Goal: Transaction & Acquisition: Purchase product/service

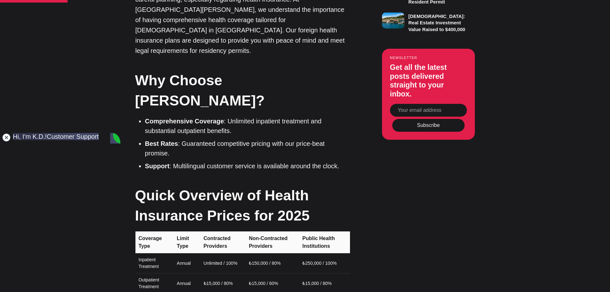
click at [3, 136] on jdiv at bounding box center [6, 137] width 9 height 9
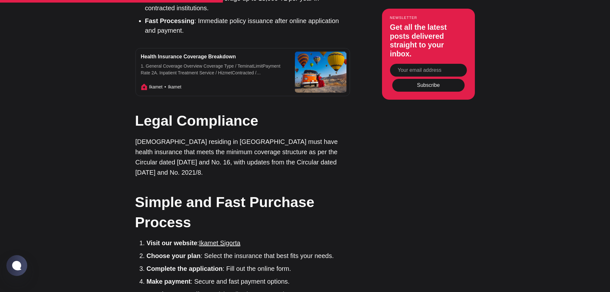
scroll to position [1250, 0]
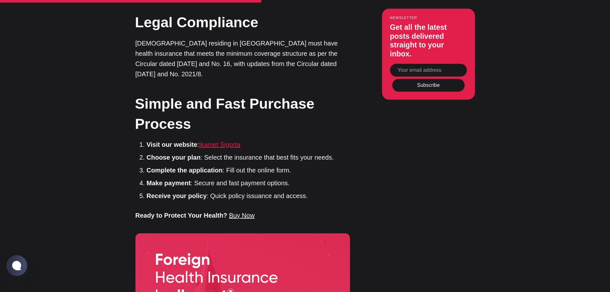
click at [215, 141] on link "Ikamet Sigorta" at bounding box center [219, 144] width 41 height 7
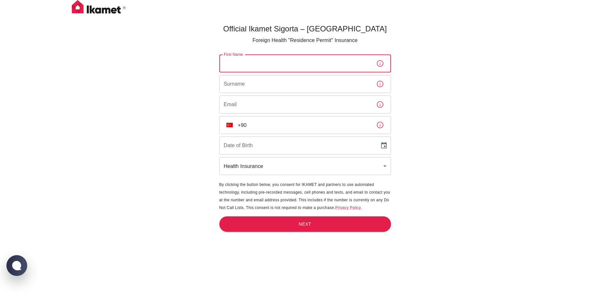
click at [254, 64] on input "First Name" at bounding box center [295, 63] width 152 height 18
type input "Twan"
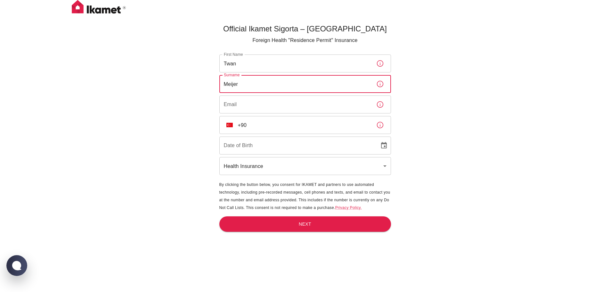
type input "Meijer"
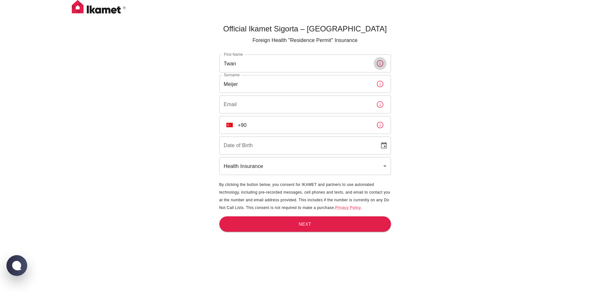
click at [383, 60] on icon "button" at bounding box center [380, 64] width 8 height 8
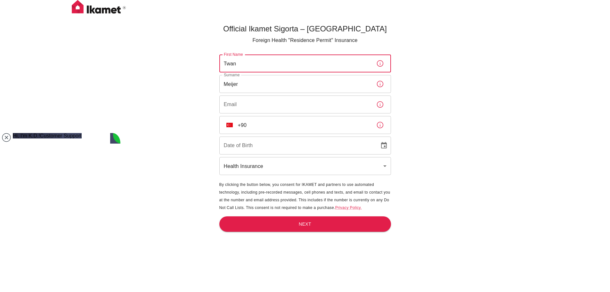
drag, startPoint x: 249, startPoint y: 60, endPoint x: 288, endPoint y: 73, distance: 41.2
click at [253, 60] on input "Twan" at bounding box center [295, 63] width 152 height 18
type input "[PERSON_NAME] [PERSON_NAME]"
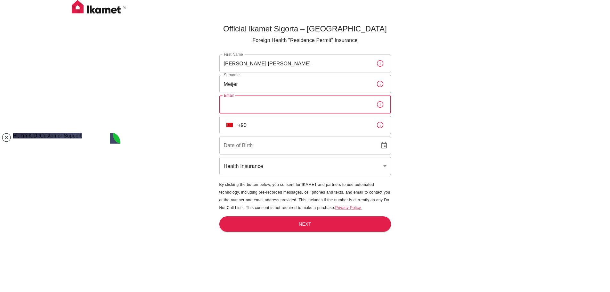
click at [229, 108] on input "Email" at bounding box center [295, 104] width 152 height 18
type input "[EMAIL_ADDRESS][DOMAIN_NAME]"
click at [331, 122] on input "+90" at bounding box center [304, 125] width 133 height 18
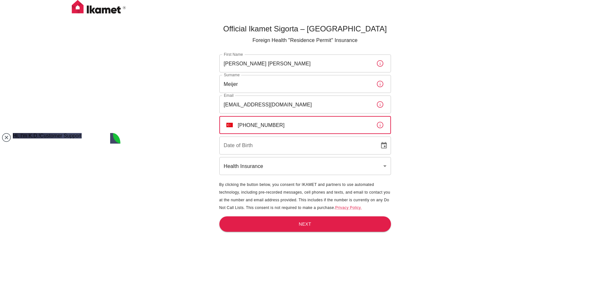
type input "[PHONE_NUMBER]"
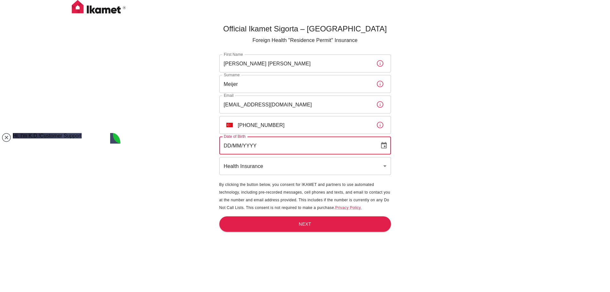
click at [242, 139] on div "Date of Birth DD/MM/YYYY Date of Birth" at bounding box center [305, 145] width 172 height 18
type input "[DATE]"
click at [268, 167] on body "Official Ikamet Sigorta – [DEMOGRAPHIC_DATA] Foreign Health "Residence Permit" …" at bounding box center [307, 156] width 615 height 313
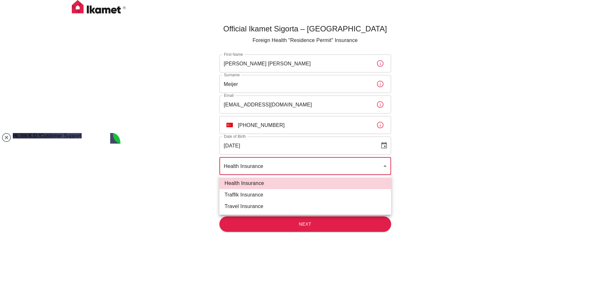
click at [268, 167] on div at bounding box center [307, 146] width 615 height 292
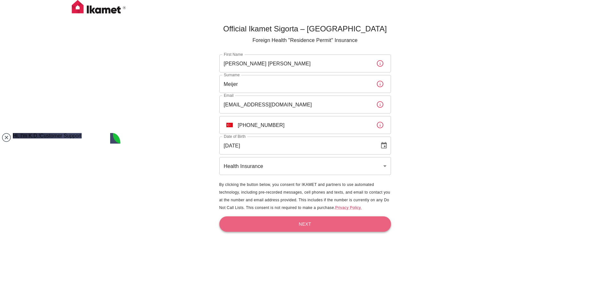
click at [299, 224] on button "Next" at bounding box center [305, 224] width 172 height 16
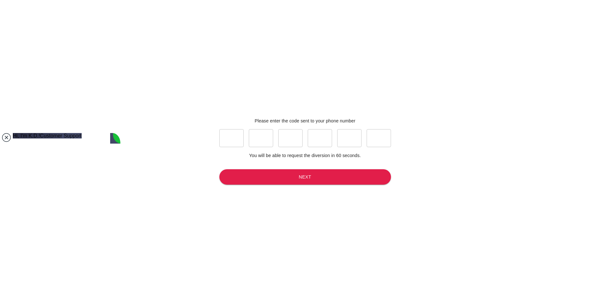
click at [5, 136] on jdiv at bounding box center [6, 137] width 9 height 9
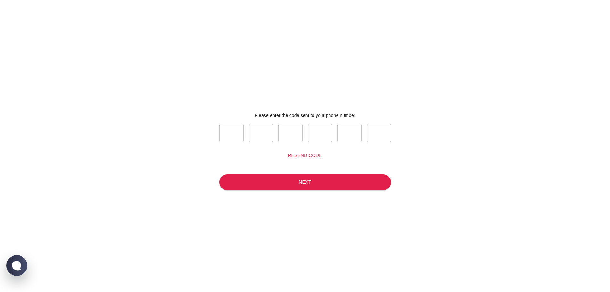
click at [298, 158] on button "Resend code" at bounding box center [304, 156] width 39 height 12
click at [235, 136] on input "text" at bounding box center [231, 133] width 24 height 18
type input "1"
type input "7"
type input "6"
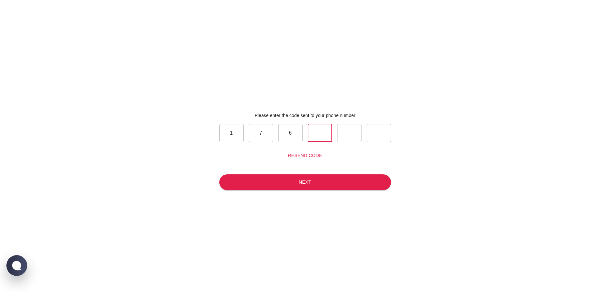
type input "1"
click at [307, 186] on button "Next" at bounding box center [305, 182] width 172 height 16
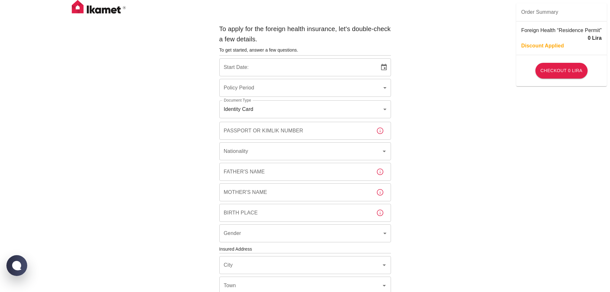
type input "b7343ef8-d55e-4554-96a8-76e30347e985"
type input "[DATE]"
click at [274, 132] on input "Passport or Kimlik Number" at bounding box center [295, 131] width 152 height 18
click at [379, 130] on icon "button" at bounding box center [380, 131] width 8 height 8
click at [381, 132] on icon "button" at bounding box center [380, 131] width 8 height 8
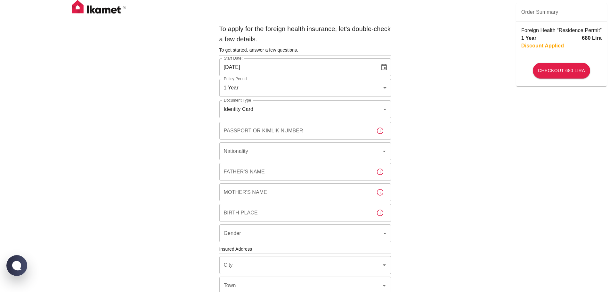
click at [290, 128] on input "Passport or Kimlik Number" at bounding box center [295, 131] width 152 height 18
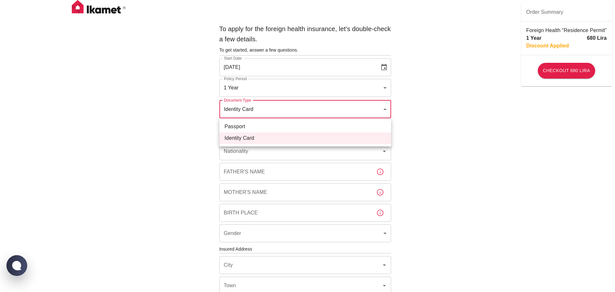
click at [251, 107] on body "To apply for the foreign health insurance, let's double-check a few details. To…" at bounding box center [307, 248] width 615 height 497
click at [253, 125] on li "Passport" at bounding box center [305, 127] width 172 height 12
type input "passport"
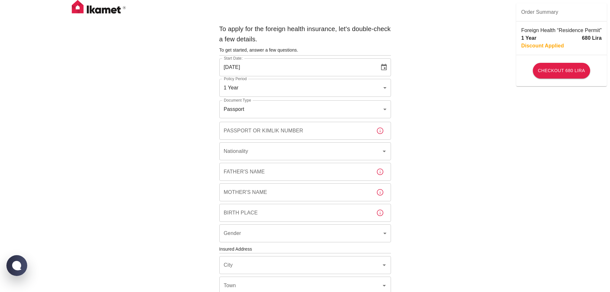
click at [173, 116] on div "To apply for the foreign health insurance, let's double-check a few details. To…" at bounding box center [305, 248] width 610 height 497
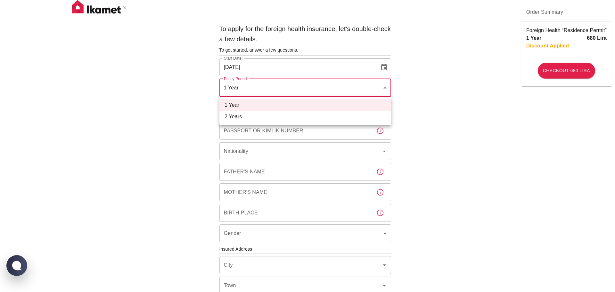
click at [267, 88] on body "To apply for the foreign health insurance, let's double-check a few details. To…" at bounding box center [307, 248] width 615 height 497
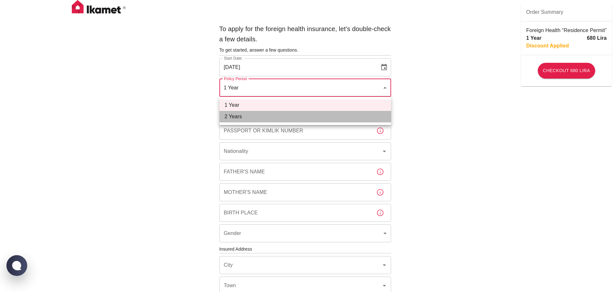
click at [250, 117] on li "2 Years" at bounding box center [305, 117] width 172 height 12
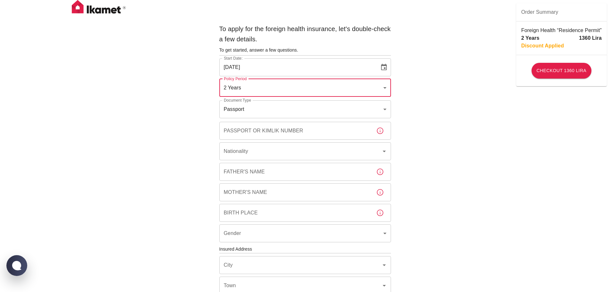
click at [168, 127] on div "To apply for the foreign health insurance, let's double-check a few details. To…" at bounding box center [305, 248] width 610 height 497
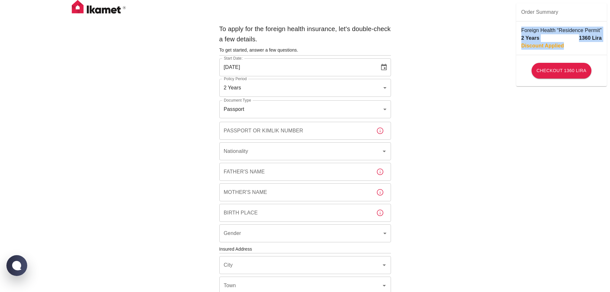
drag, startPoint x: 576, startPoint y: 45, endPoint x: 517, endPoint y: 29, distance: 61.1
click at [517, 29] on div "Foreign Health “Residence Permit” 2 Years 1360 Lira Discount Applied" at bounding box center [561, 37] width 91 height 33
copy div "Foreign Health “Residence Permit” 2 Years 1360 Lira Discount Applied"
click at [426, 107] on div "To apply for the foreign health insurance, let's double-check a few details. To…" at bounding box center [305, 248] width 610 height 497
drag, startPoint x: 580, startPoint y: 50, endPoint x: 518, endPoint y: 28, distance: 66.5
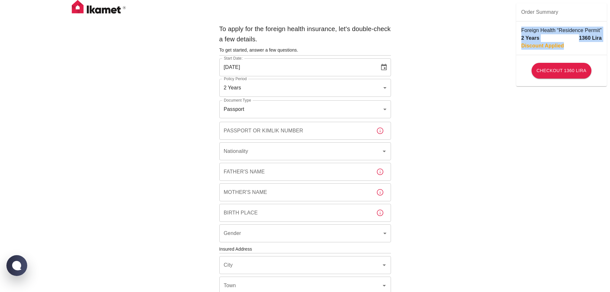
click at [518, 28] on div "Foreign Health “Residence Permit” 2 Years 1360 Lira Discount Applied" at bounding box center [561, 37] width 91 height 33
click at [585, 47] on div "Discount Applied" at bounding box center [562, 46] width 80 height 8
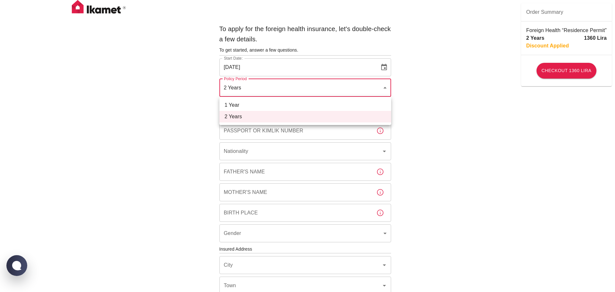
click at [249, 86] on body "To apply for the foreign health insurance, let's double-check a few details. To…" at bounding box center [307, 248] width 615 height 497
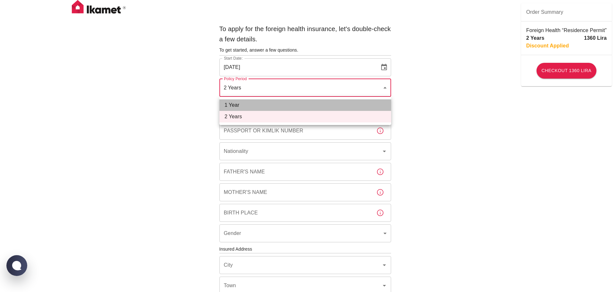
click at [250, 104] on li "1 Year" at bounding box center [305, 105] width 172 height 12
type input "b7343ef8-d55e-4554-96a8-76e30347e985"
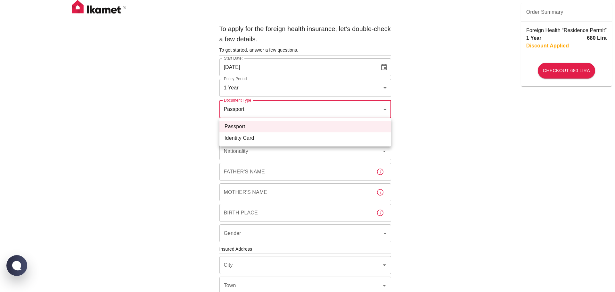
click at [250, 106] on body "To apply for the foreign health insurance, let's double-check a few details. To…" at bounding box center [307, 248] width 615 height 497
click at [247, 124] on li "Passport" at bounding box center [305, 127] width 172 height 12
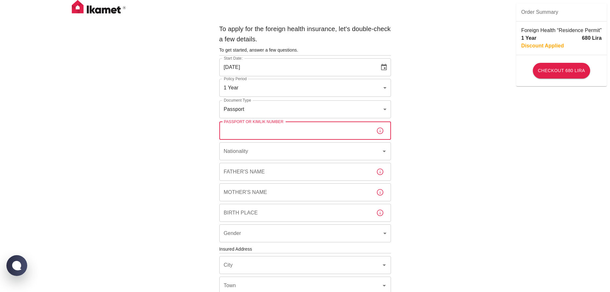
click at [260, 128] on input "Passport or Kimlik Number" at bounding box center [295, 131] width 152 height 18
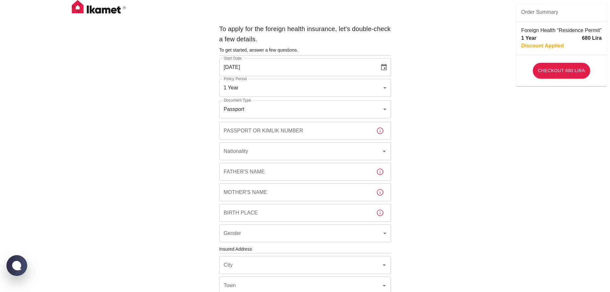
click at [259, 161] on div "To apply for the foreign health insurance, let's double-check a few details. To…" at bounding box center [305, 238] width 177 height 434
click at [262, 154] on input "Nationality" at bounding box center [296, 151] width 148 height 12
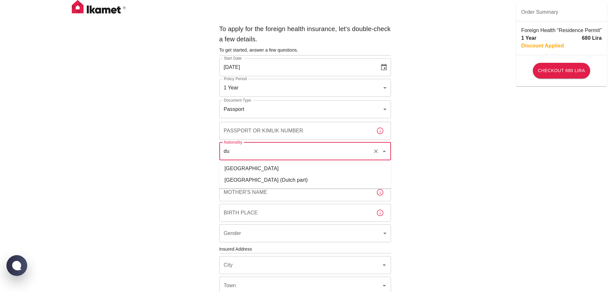
type input "d"
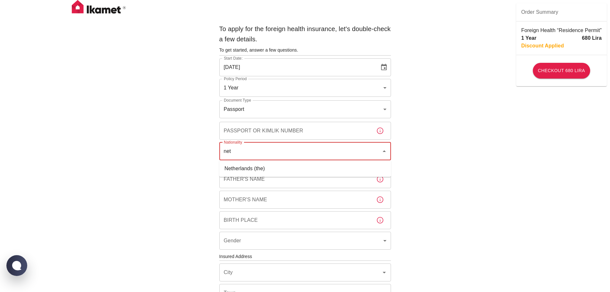
click at [238, 166] on li "Netherlands (the)" at bounding box center [305, 169] width 172 height 12
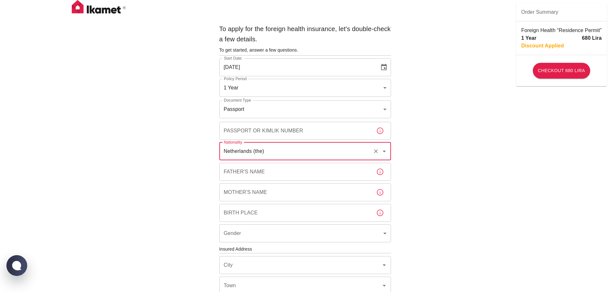
type input "Netherlands (the)"
click at [146, 178] on div "To apply for the foreign health insurance, let's double-check a few details. To…" at bounding box center [305, 248] width 610 height 497
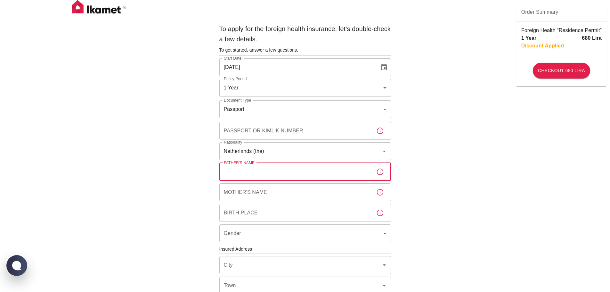
click at [249, 164] on div "Father's Name Father's Name" at bounding box center [305, 172] width 172 height 18
type input "Ruud"
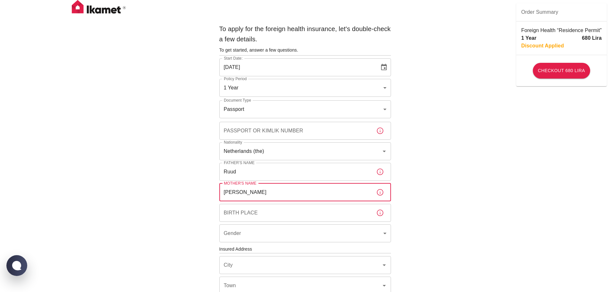
type input "[PERSON_NAME]"
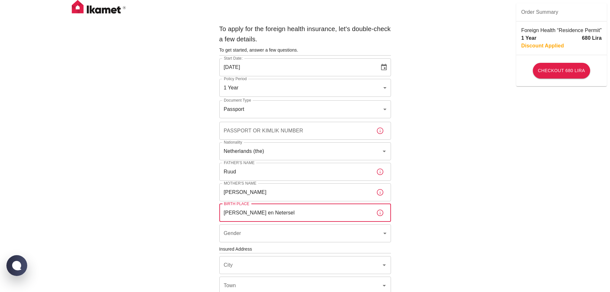
type input "[PERSON_NAME] en Netersel"
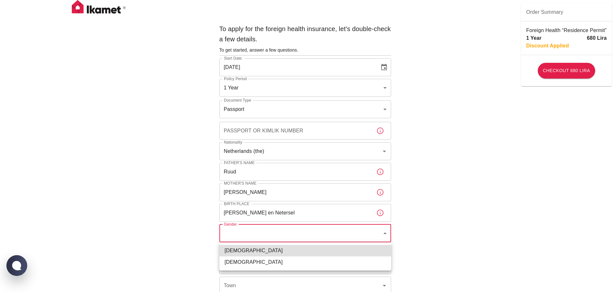
click at [260, 230] on body "To apply for the foreign health insurance, let's double-check a few details. To…" at bounding box center [307, 248] width 615 height 497
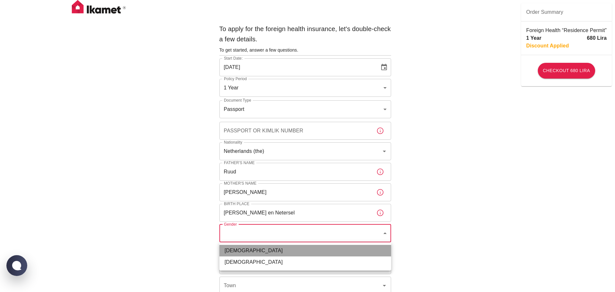
click at [252, 247] on li "[DEMOGRAPHIC_DATA]" at bounding box center [305, 251] width 172 height 12
type input "[DEMOGRAPHIC_DATA]"
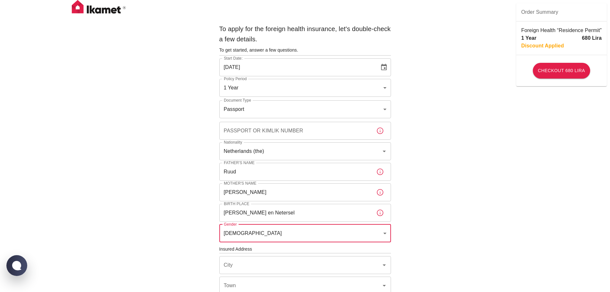
click at [195, 242] on div "To apply for the foreign health insurance, let's double-check a few details. To…" at bounding box center [305, 248] width 610 height 497
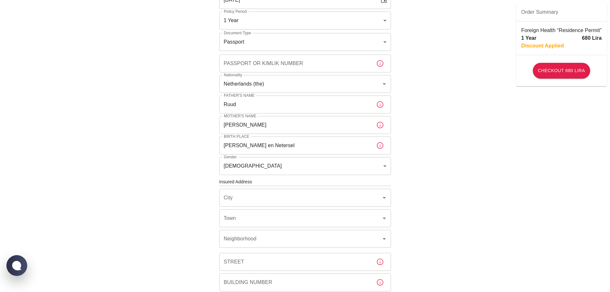
scroll to position [96, 0]
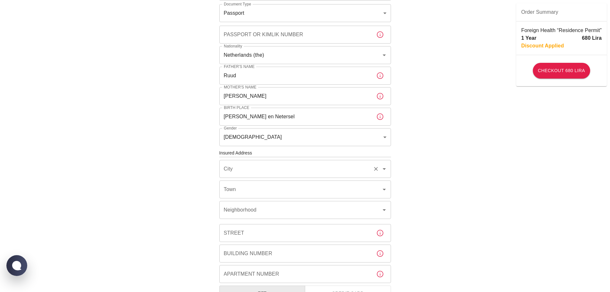
click at [239, 169] on input "City" at bounding box center [296, 169] width 148 height 12
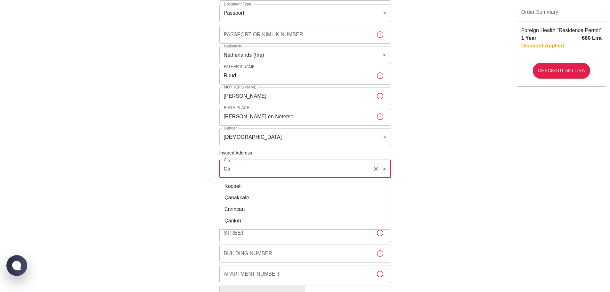
type input "C"
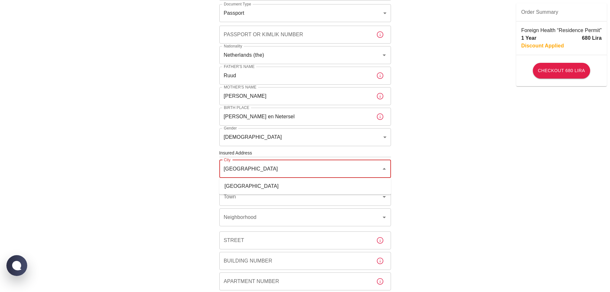
click at [246, 187] on li "[GEOGRAPHIC_DATA]" at bounding box center [305, 186] width 172 height 12
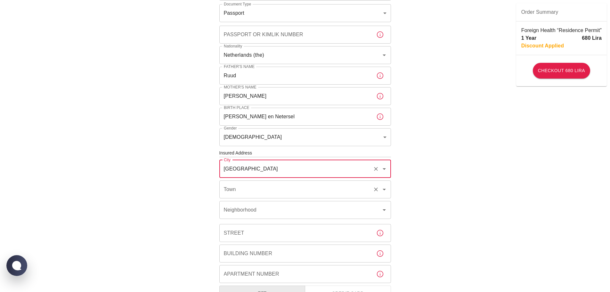
type input "[GEOGRAPHIC_DATA]"
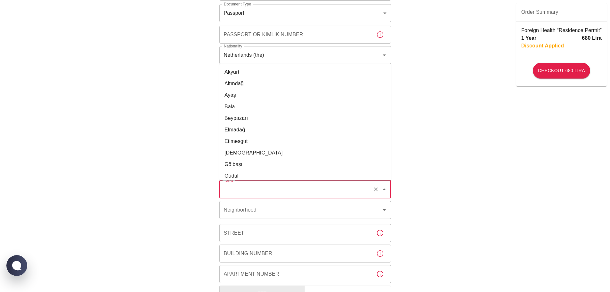
click at [247, 191] on input "Town" at bounding box center [296, 189] width 148 height 12
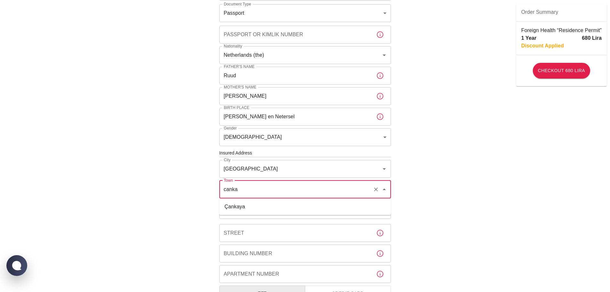
click at [247, 204] on li "Çankaya" at bounding box center [305, 207] width 172 height 12
type input "Çankaya"
drag, startPoint x: 145, startPoint y: 206, endPoint x: 154, endPoint y: 202, distance: 8.9
click at [147, 204] on div "To apply for the foreign health insurance, let's double-check a few details. To…" at bounding box center [305, 152] width 610 height 497
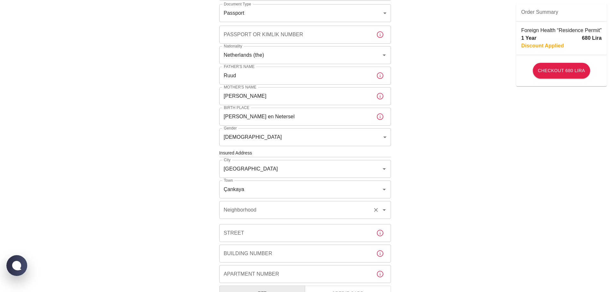
drag, startPoint x: 273, startPoint y: 203, endPoint x: 271, endPoint y: 206, distance: 3.4
click at [272, 205] on input "Neighborhood" at bounding box center [296, 210] width 148 height 12
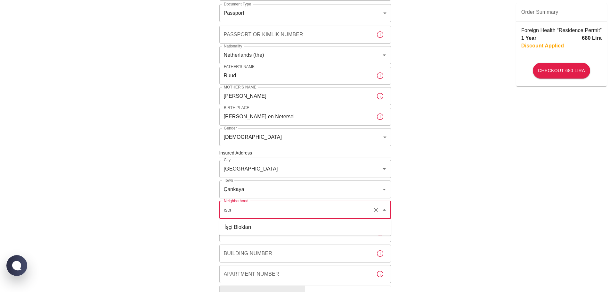
drag, startPoint x: 256, startPoint y: 227, endPoint x: 241, endPoint y: 232, distance: 15.8
click at [256, 226] on li "İşçi Blokları" at bounding box center [305, 227] width 172 height 12
type input "İşçi Blokları"
click at [237, 234] on input "Street" at bounding box center [295, 233] width 152 height 18
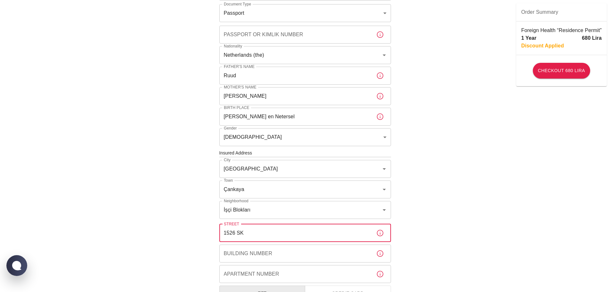
type input "1526 SK"
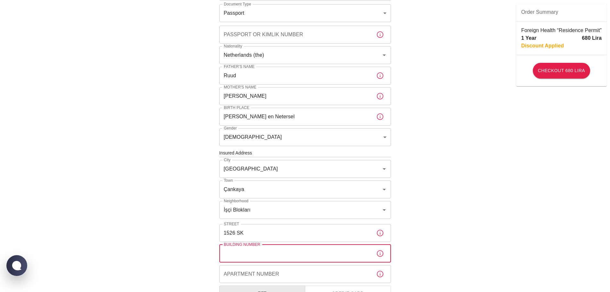
click at [254, 253] on input "Building Number" at bounding box center [295, 253] width 152 height 18
type input "12"
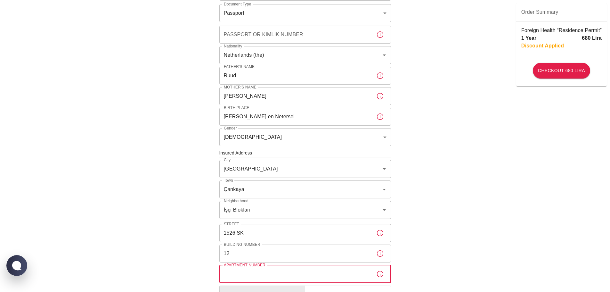
click at [251, 274] on input "Apartment Number" at bounding box center [295, 274] width 152 height 18
type input "1"
click at [170, 230] on div "To apply for the foreign health insurance, let's double-check a few details. To…" at bounding box center [305, 152] width 610 height 497
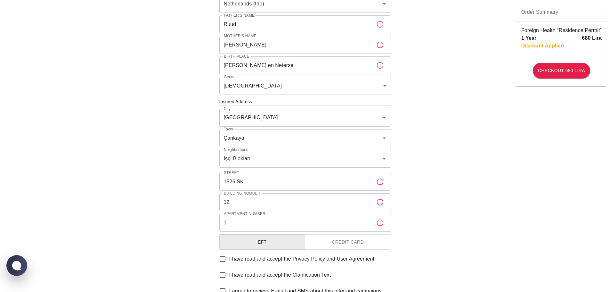
scroll to position [205, 0]
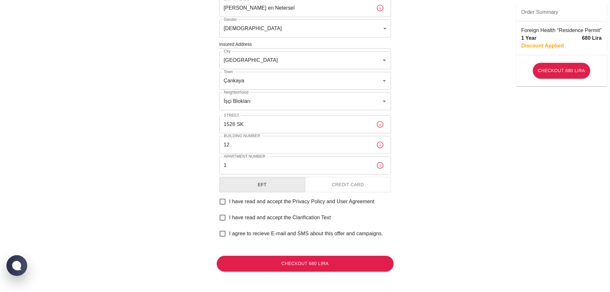
click at [470, 157] on div "To apply for the foreign health insurance, let's double-check a few details. To…" at bounding box center [305, 43] width 610 height 497
click at [265, 198] on span "I have read and accept the Privacy Policy and User Agreement" at bounding box center [301, 202] width 145 height 8
click at [229, 198] on input "I have read and accept the Privacy Policy and User Agreement" at bounding box center [222, 201] width 13 height 13
checkbox input "true"
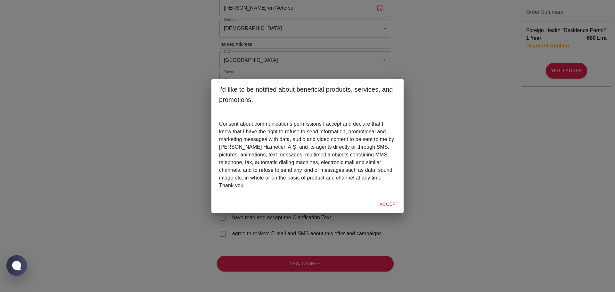
drag, startPoint x: 385, startPoint y: 204, endPoint x: 289, endPoint y: 216, distance: 96.8
click at [385, 204] on button "Accept" at bounding box center [389, 204] width 24 height 12
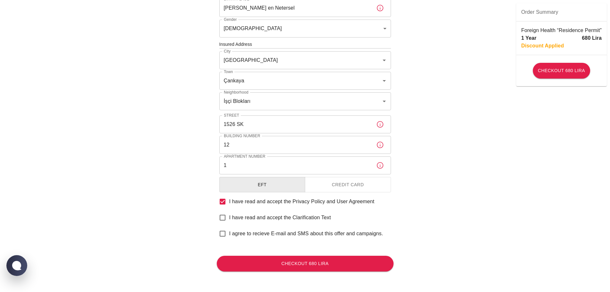
click at [270, 217] on span "I have read and accept the Clarification Text" at bounding box center [280, 218] width 102 height 8
click at [229, 217] on input "I have read and accept the Clarification Text" at bounding box center [222, 217] width 13 height 13
checkbox input "true"
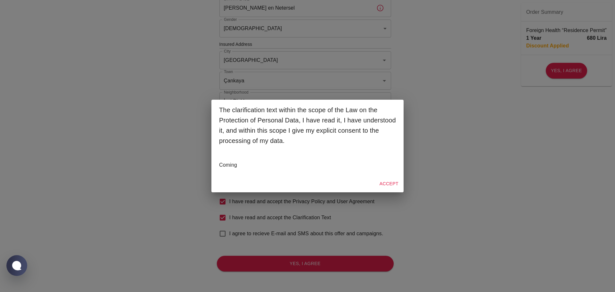
click at [392, 186] on button "Accept" at bounding box center [389, 184] width 24 height 12
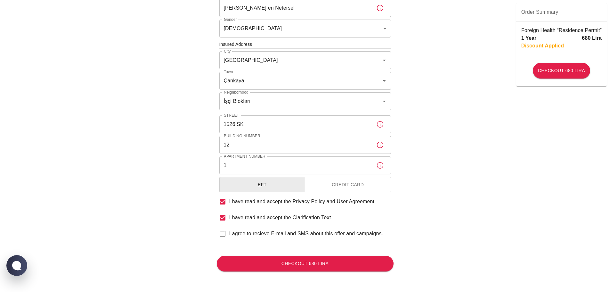
drag, startPoint x: 278, startPoint y: 235, endPoint x: 355, endPoint y: 227, distance: 77.1
click at [280, 235] on span "I agree to recieve E-mail and SMS about this offer and campaigns." at bounding box center [306, 234] width 154 height 8
click at [486, 218] on div "To apply for the foreign health insurance, let's double-check a few details. To…" at bounding box center [305, 43] width 610 height 497
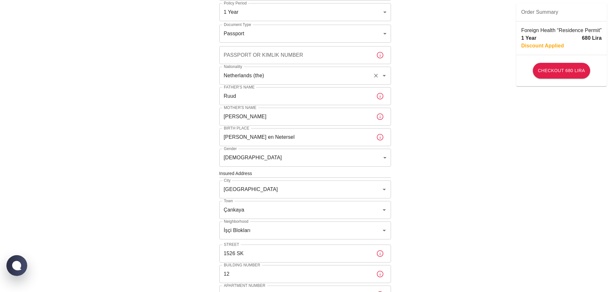
scroll to position [12, 0]
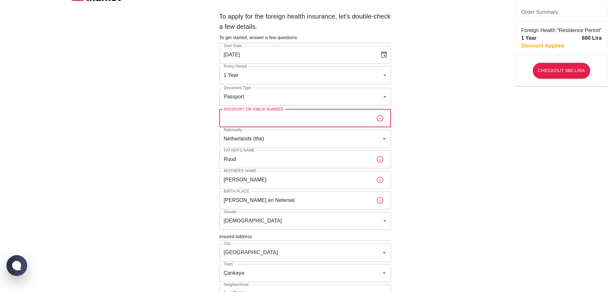
click at [257, 119] on input "Passport or Kimlik Number" at bounding box center [295, 118] width 152 height 18
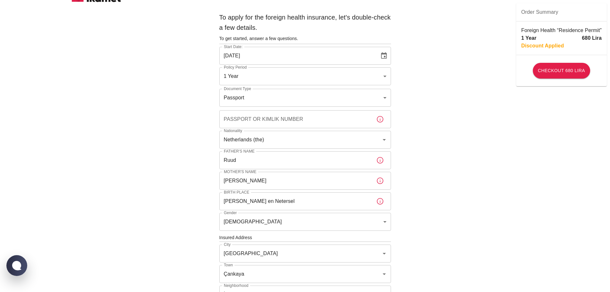
scroll to position [0, 0]
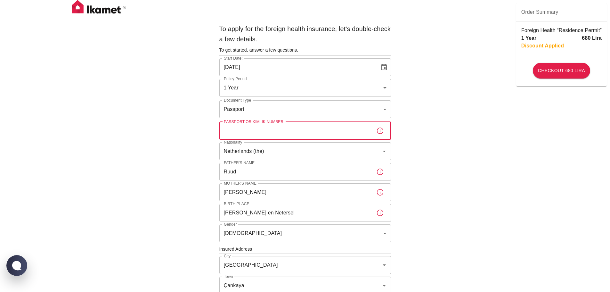
click at [322, 126] on input "Passport or Kimlik Number" at bounding box center [295, 131] width 152 height 18
type input "NU2CC2FA"
click at [445, 116] on div "To apply for the foreign health insurance, let's double-check a few details. To…" at bounding box center [305, 248] width 610 height 497
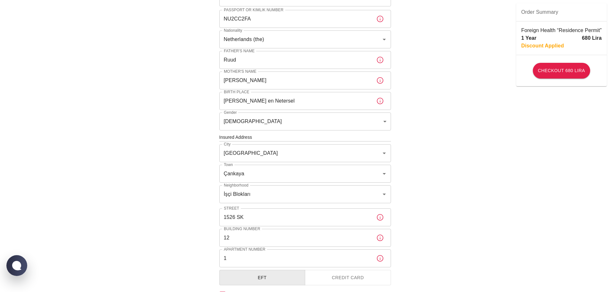
scroll to position [205, 0]
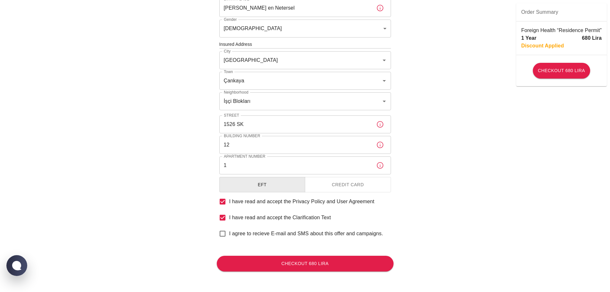
drag, startPoint x: 348, startPoint y: 187, endPoint x: 304, endPoint y: 182, distance: 44.5
click at [348, 186] on button "Credit Card" at bounding box center [348, 185] width 86 height 16
click at [248, 186] on button "EFT" at bounding box center [262, 185] width 86 height 16
click at [350, 183] on button "Credit Card" at bounding box center [348, 185] width 86 height 16
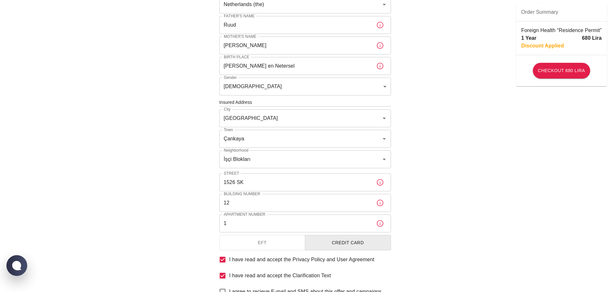
scroll to position [0, 0]
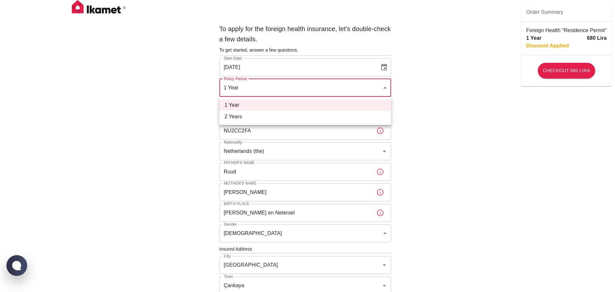
click at [247, 89] on body "To apply for the foreign health insurance, let's double-check a few details. To…" at bounding box center [307, 248] width 615 height 497
click at [239, 114] on li "2 Years" at bounding box center [305, 117] width 172 height 12
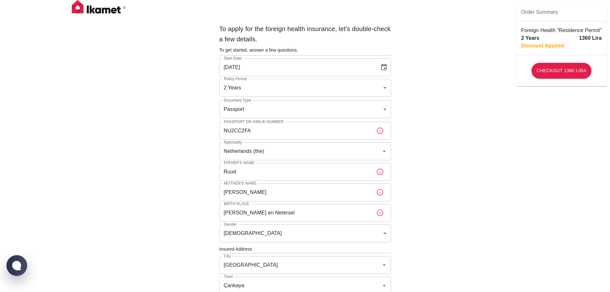
click at [533, 117] on div "To apply for the foreign health insurance, let's double-check a few details. To…" at bounding box center [305, 248] width 610 height 497
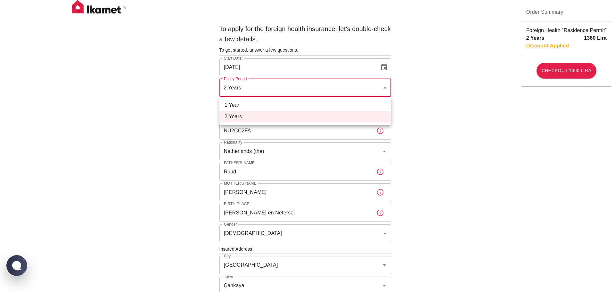
drag, startPoint x: 243, startPoint y: 89, endPoint x: 245, endPoint y: 94, distance: 5.0
click at [243, 89] on body "To apply for the foreign health insurance, let's double-check a few details. To…" at bounding box center [307, 248] width 615 height 497
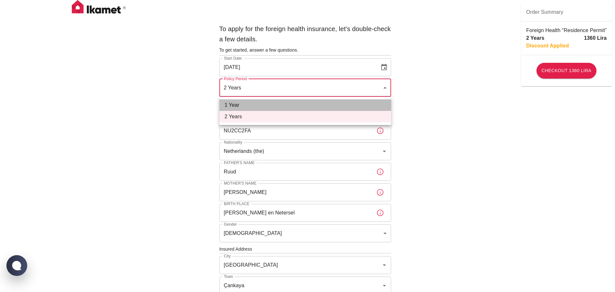
drag, startPoint x: 245, startPoint y: 103, endPoint x: 257, endPoint y: 86, distance: 20.4
click at [246, 102] on li "1 Year" at bounding box center [305, 105] width 172 height 12
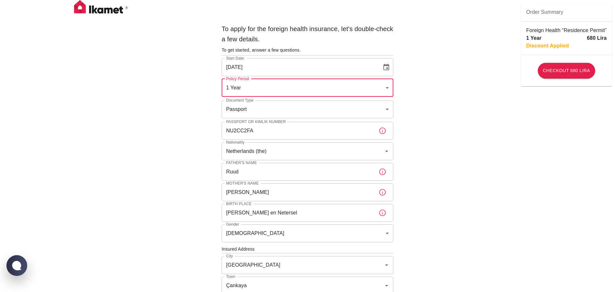
click at [299, 86] on body "To apply for the foreign health insurance, let's double-check a few details. To…" at bounding box center [307, 248] width 615 height 497
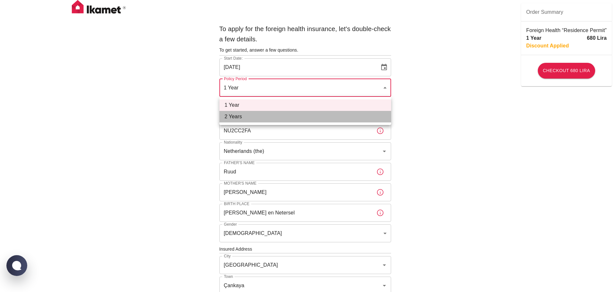
drag, startPoint x: 289, startPoint y: 117, endPoint x: 536, endPoint y: 118, distance: 246.7
click at [291, 116] on li "2 Years" at bounding box center [305, 117] width 172 height 12
type input "572c7356-bd2e-44a0-a5fb-f98fe7448427"
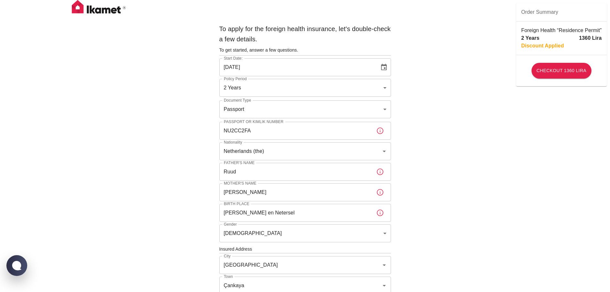
click at [541, 114] on div "To apply for the foreign health insurance, let's double-check a few details. To…" at bounding box center [305, 248] width 610 height 497
click at [486, 60] on div "To apply for the foreign health insurance, let's double-check a few details. To…" at bounding box center [305, 248] width 610 height 497
